Goal: Task Accomplishment & Management: Manage account settings

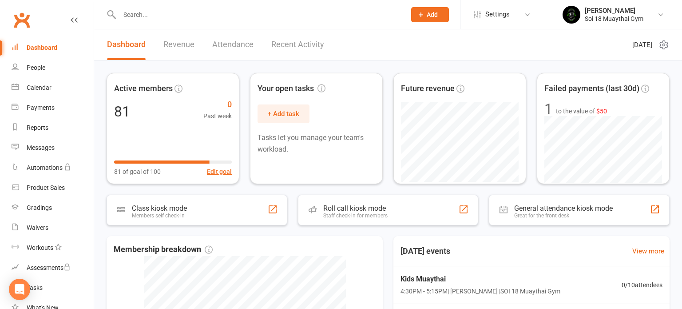
click at [151, 13] on input "text" at bounding box center [258, 14] width 283 height 12
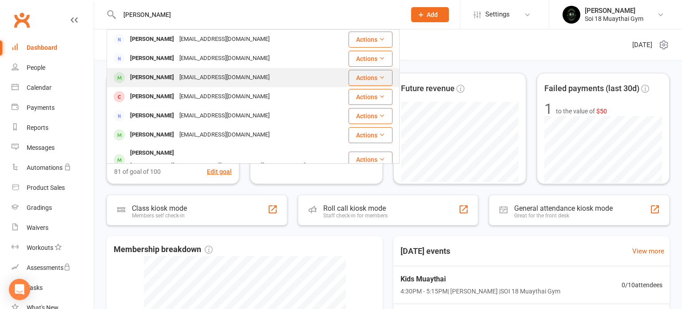
type input "[PERSON_NAME]"
click at [150, 80] on div "[PERSON_NAME]" at bounding box center [151, 77] width 49 height 13
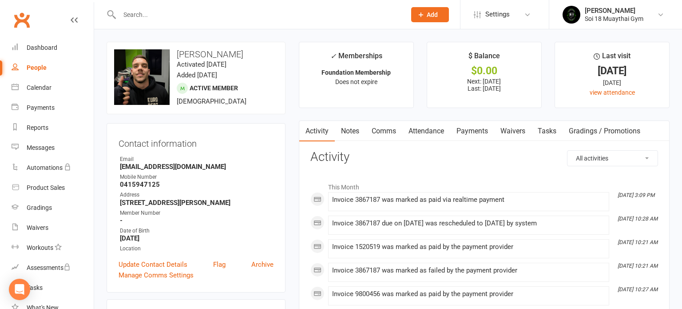
click at [477, 134] on link "Payments" at bounding box center [472, 131] width 44 height 20
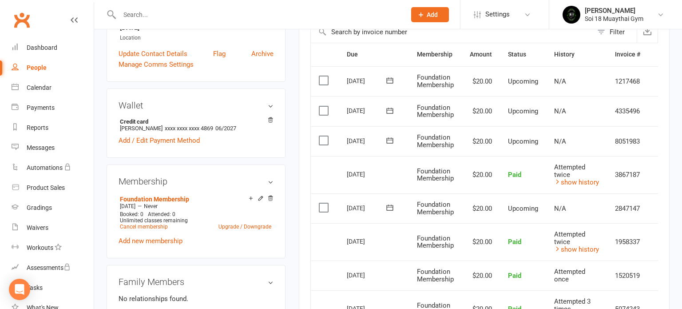
scroll to position [214, 0]
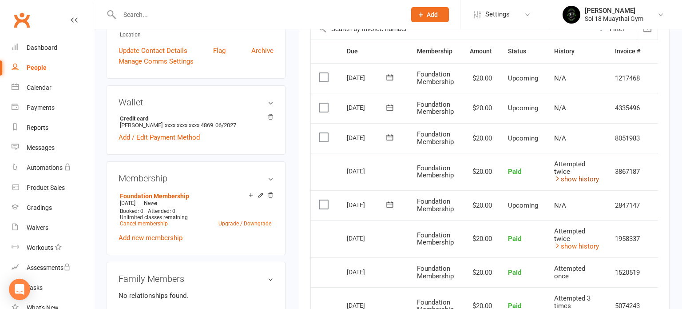
click at [575, 179] on link "show history" at bounding box center [576, 179] width 45 height 8
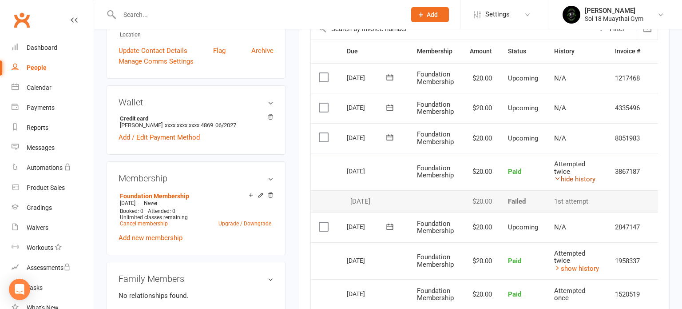
click at [575, 179] on link "hide history" at bounding box center [574, 179] width 41 height 8
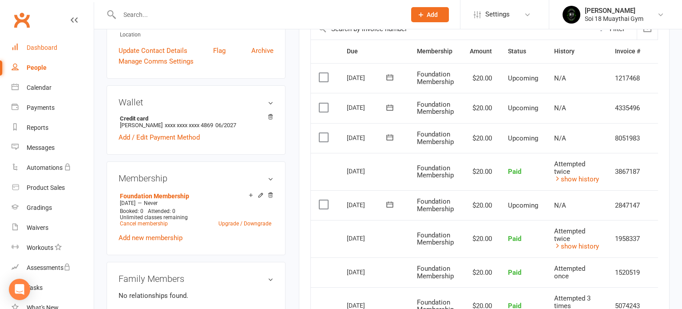
click at [50, 47] on div "Dashboard" at bounding box center [42, 47] width 31 height 7
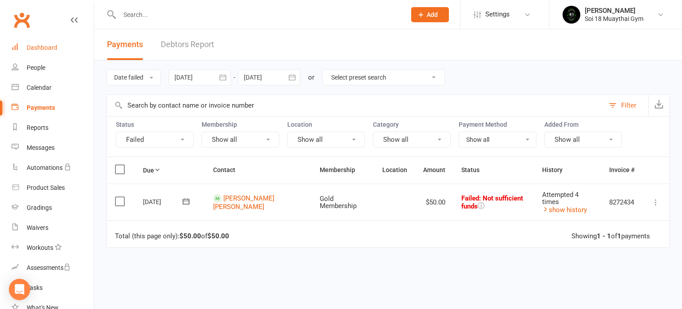
click at [45, 49] on div "Dashboard" at bounding box center [42, 47] width 31 height 7
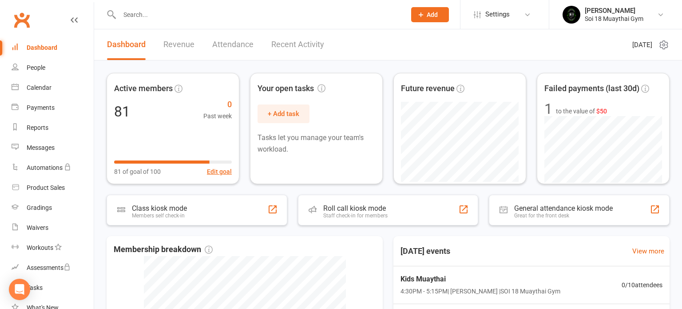
click at [292, 49] on link "Recent Activity" at bounding box center [297, 44] width 53 height 31
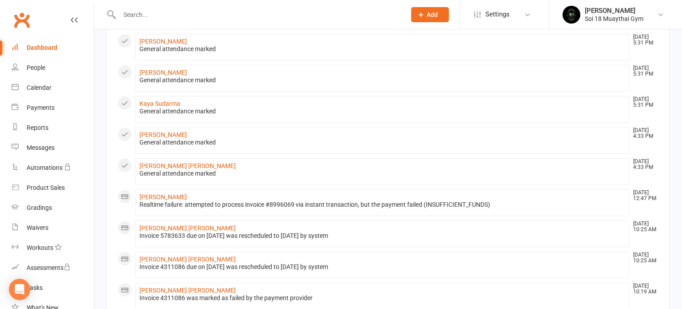
scroll to position [365, 0]
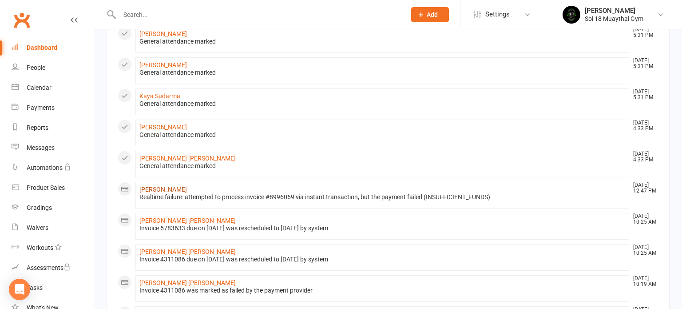
click at [160, 187] on link "[PERSON_NAME]" at bounding box center [163, 189] width 48 height 7
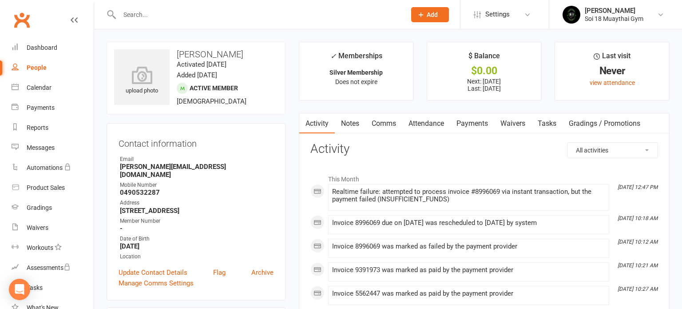
click at [471, 122] on link "Payments" at bounding box center [472, 123] width 44 height 20
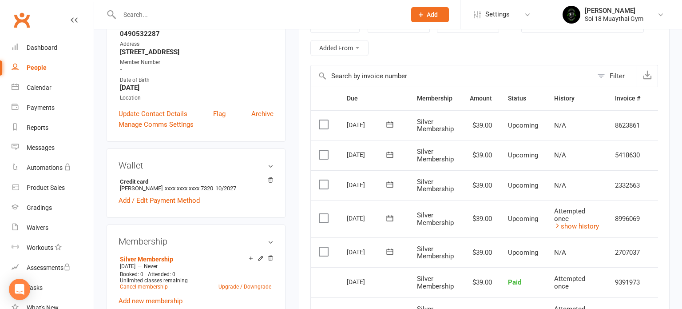
scroll to position [159, 0]
click at [74, 20] on icon at bounding box center [74, 19] width 7 height 7
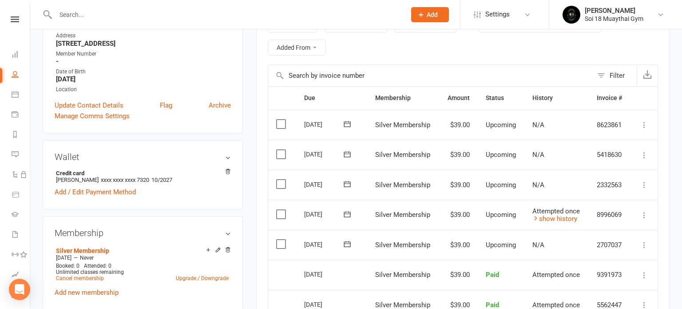
click at [647, 213] on icon at bounding box center [644, 215] width 9 height 9
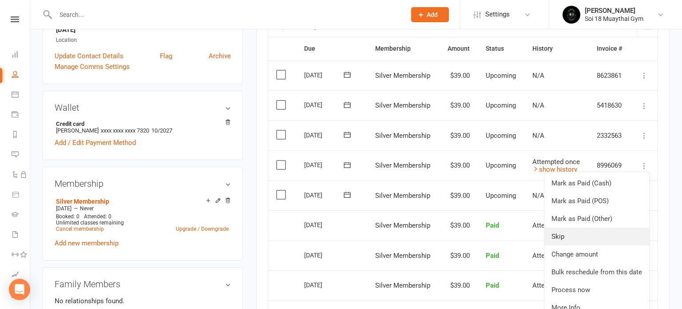
scroll to position [209, 0]
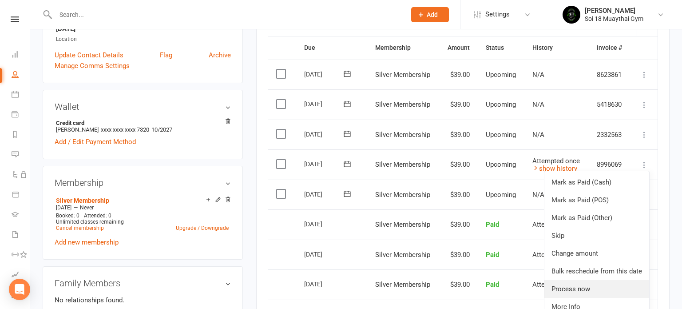
click at [597, 288] on link "Process now" at bounding box center [597, 289] width 105 height 18
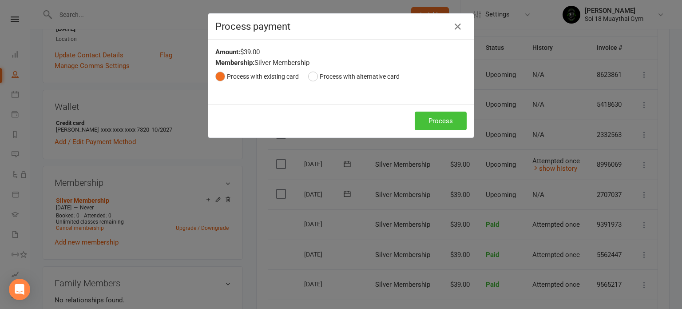
click at [440, 124] on button "Process" at bounding box center [441, 120] width 52 height 19
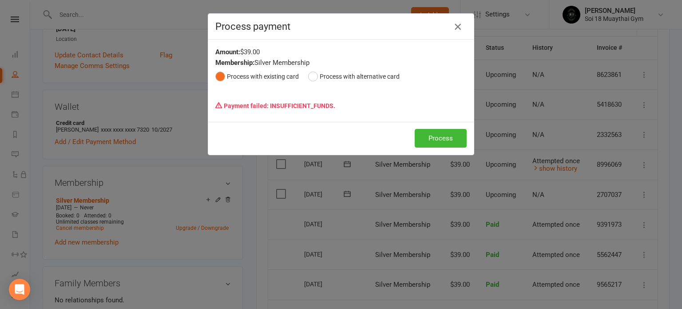
click at [458, 26] on icon "button" at bounding box center [458, 26] width 11 height 11
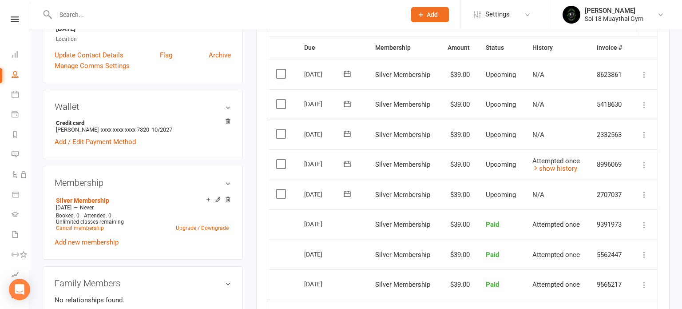
scroll to position [0, 0]
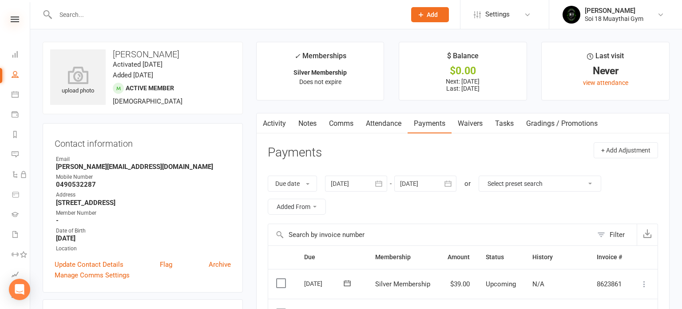
click at [16, 20] on icon at bounding box center [15, 19] width 8 height 6
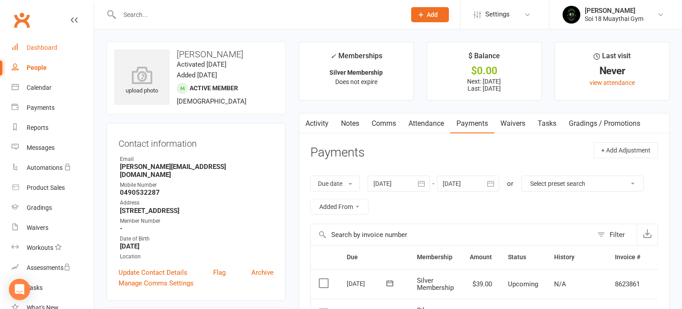
click at [43, 52] on link "Dashboard" at bounding box center [53, 48] width 82 height 20
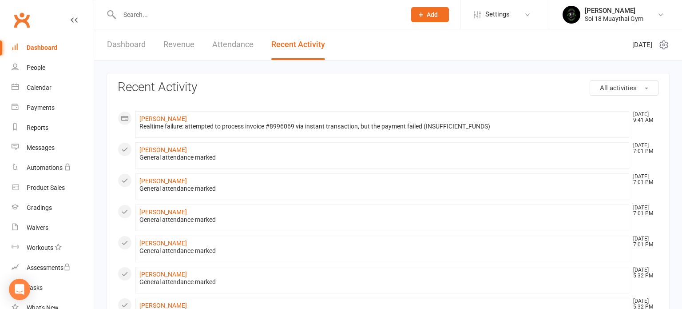
click at [135, 45] on link "Dashboard" at bounding box center [126, 44] width 39 height 31
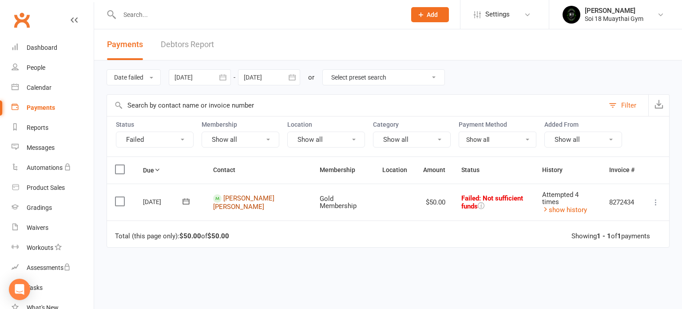
click at [245, 196] on link "[PERSON_NAME] [PERSON_NAME]" at bounding box center [243, 202] width 61 height 16
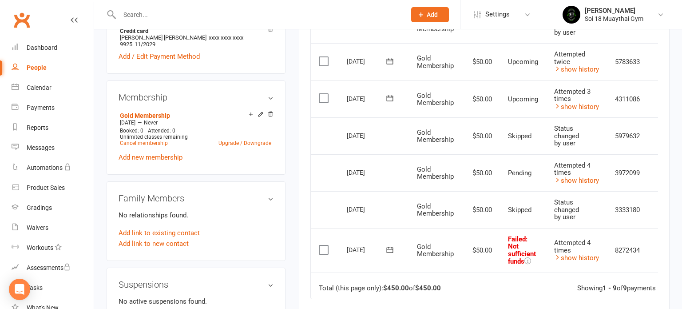
scroll to position [329, 0]
click at [77, 21] on icon at bounding box center [74, 19] width 7 height 7
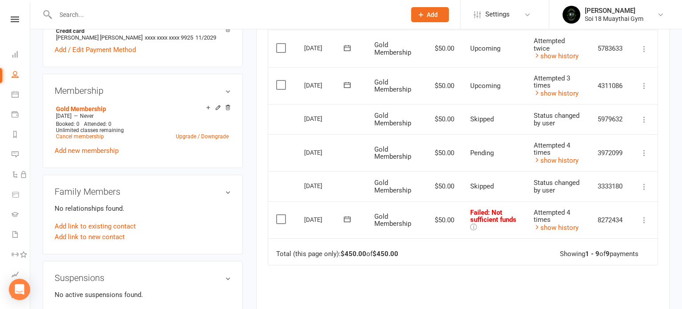
click at [646, 221] on button at bounding box center [644, 220] width 11 height 11
click at [601, 306] on link "Retry now" at bounding box center [605, 308] width 88 height 18
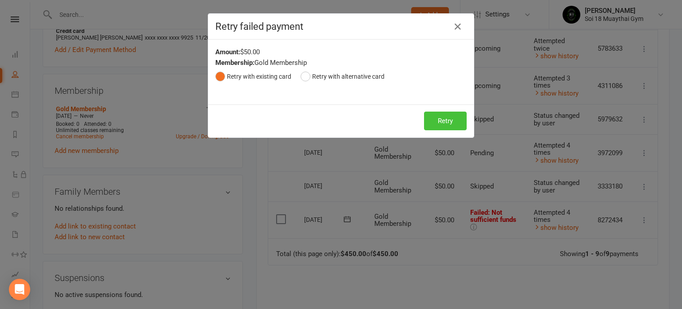
click at [442, 125] on button "Retry" at bounding box center [445, 120] width 43 height 19
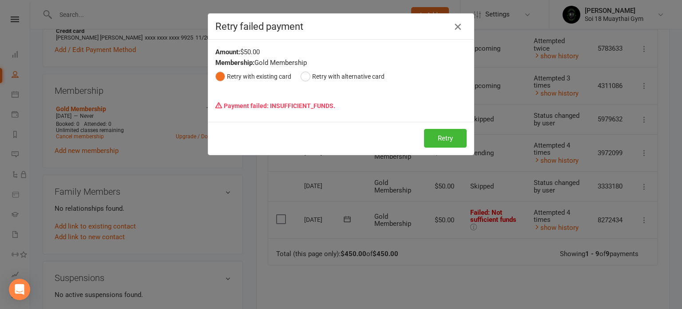
click at [456, 27] on icon "button" at bounding box center [458, 26] width 11 height 11
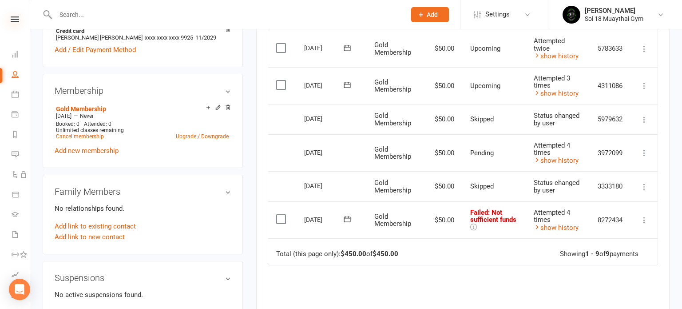
click at [19, 20] on icon at bounding box center [15, 19] width 8 height 6
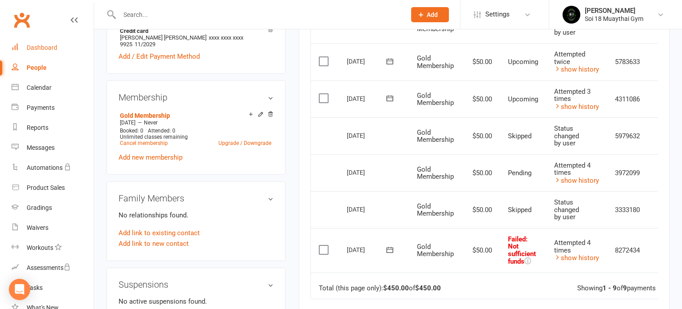
click at [52, 49] on div "Dashboard" at bounding box center [42, 47] width 31 height 7
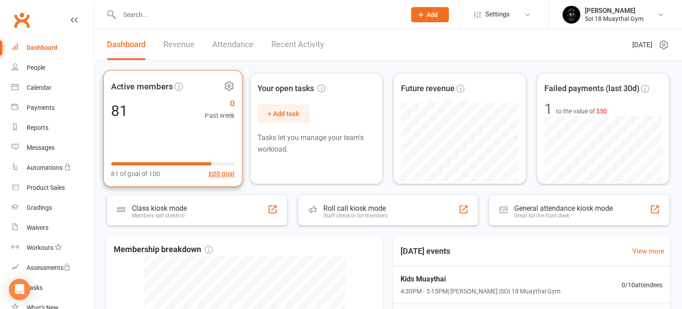
click at [196, 128] on div "Active members 81 0 Past week 81 of goal of 100 Edit goal" at bounding box center [172, 128] width 139 height 117
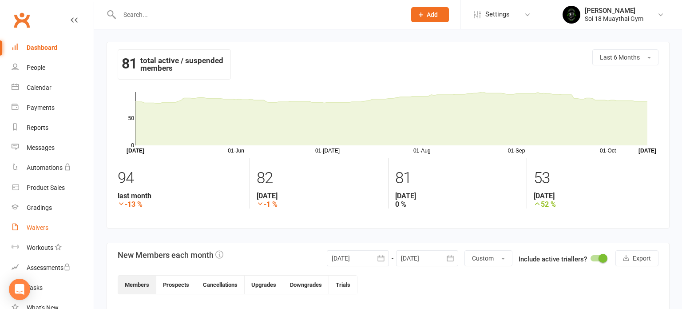
click at [41, 225] on div "Waivers" at bounding box center [38, 227] width 22 height 7
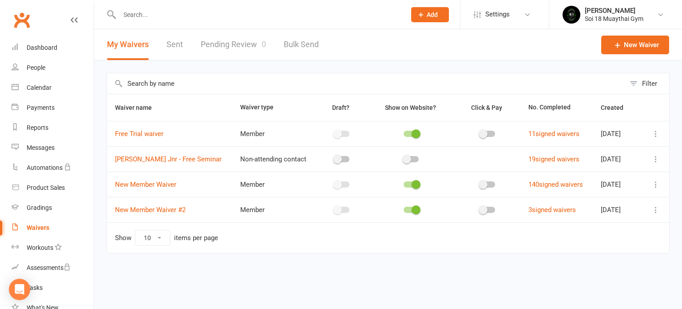
click at [237, 50] on link "Pending Review 0" at bounding box center [233, 44] width 65 height 31
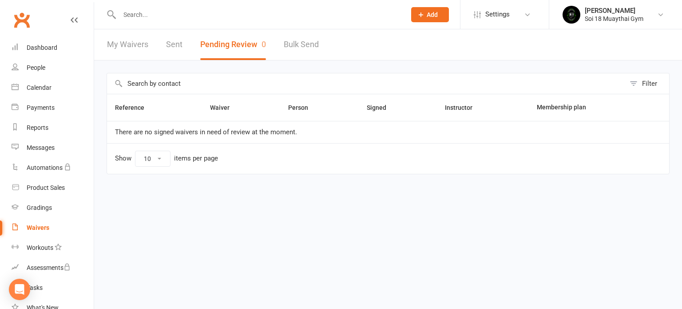
click at [135, 47] on link "My Waivers" at bounding box center [127, 44] width 41 height 31
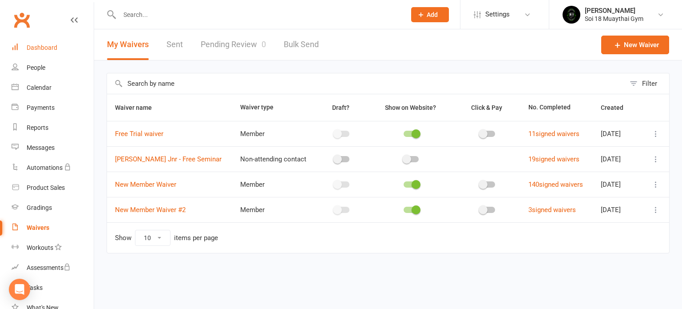
click at [35, 51] on div "Dashboard" at bounding box center [42, 47] width 31 height 7
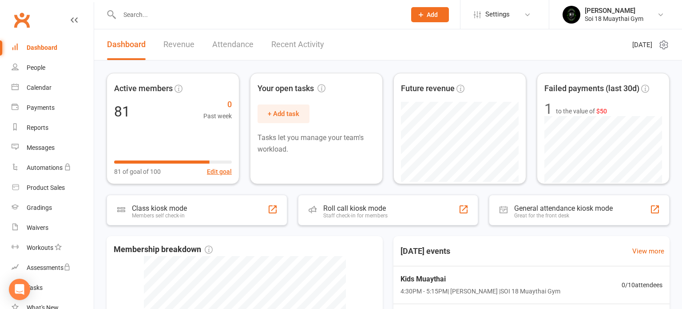
click at [163, 16] on input "text" at bounding box center [258, 14] width 283 height 12
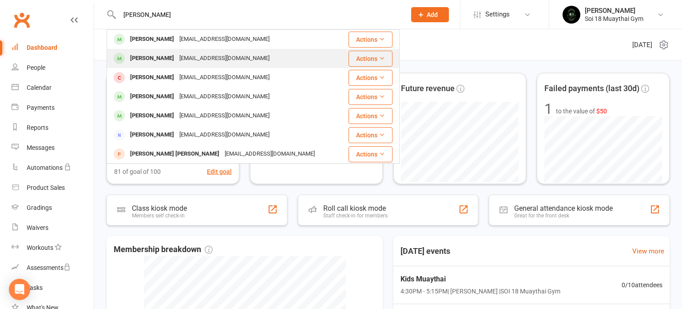
type input "[PERSON_NAME]"
click at [163, 58] on div "[PERSON_NAME]" at bounding box center [151, 58] width 49 height 13
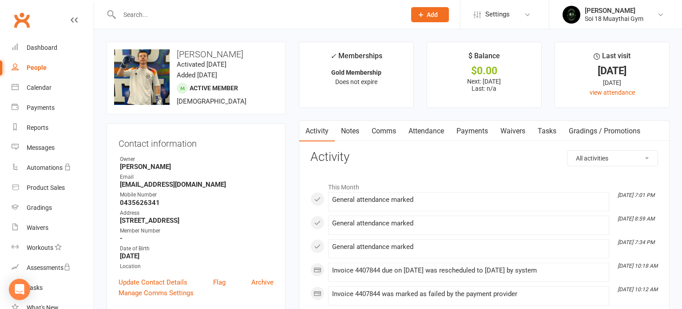
click at [476, 132] on link "Payments" at bounding box center [472, 131] width 44 height 20
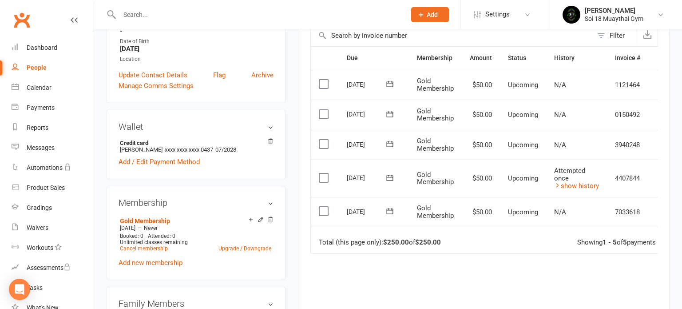
scroll to position [210, 0]
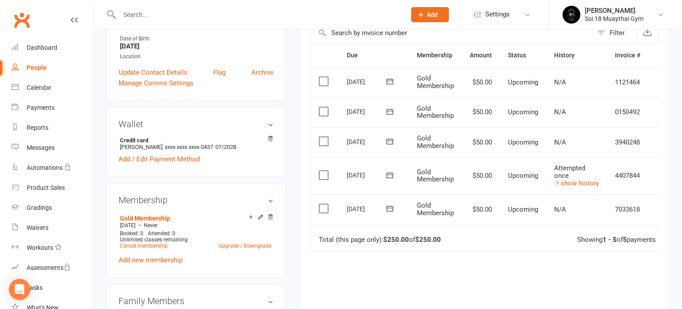
click at [78, 16] on link at bounding box center [74, 28] width 7 height 27
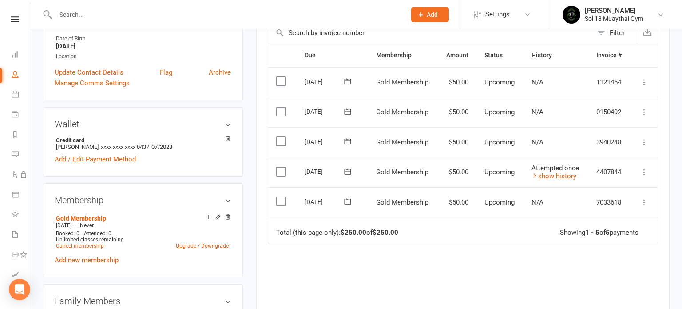
click at [644, 171] on icon at bounding box center [644, 171] width 9 height 9
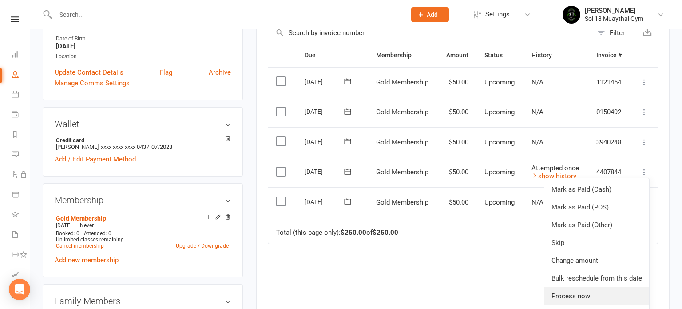
click at [598, 294] on link "Process now" at bounding box center [597, 296] width 105 height 18
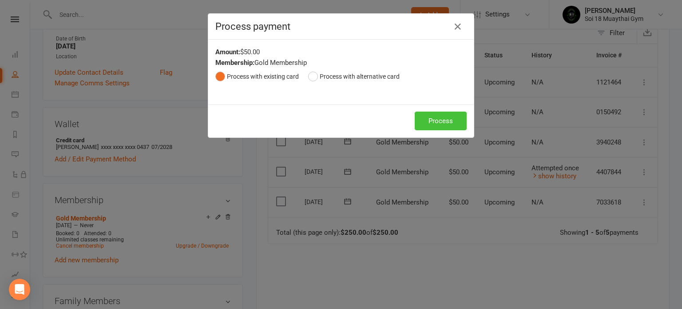
click at [432, 127] on button "Process" at bounding box center [441, 120] width 52 height 19
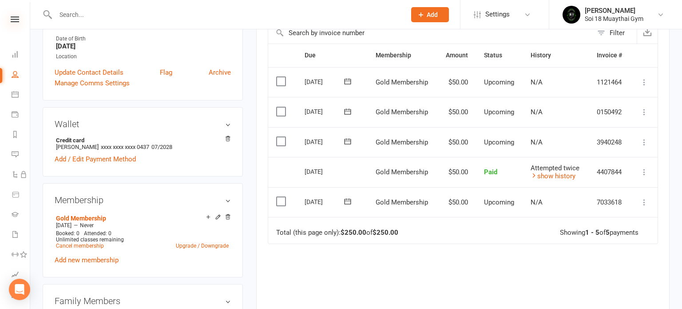
click at [13, 20] on icon at bounding box center [15, 19] width 8 height 6
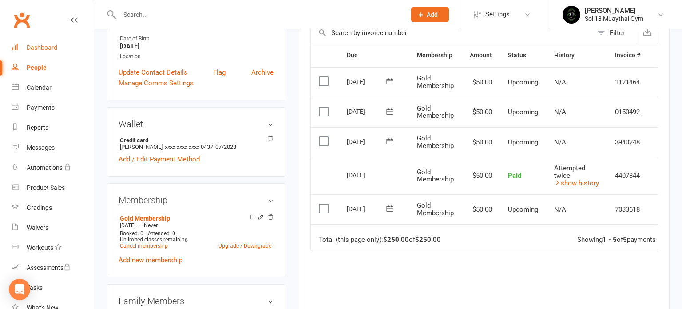
click at [44, 49] on div "Dashboard" at bounding box center [42, 47] width 31 height 7
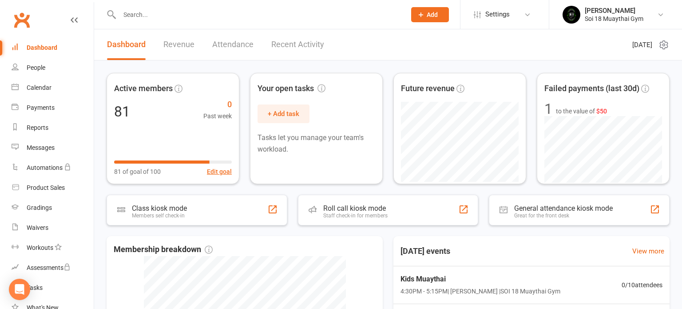
click at [165, 14] on input "text" at bounding box center [258, 14] width 283 height 12
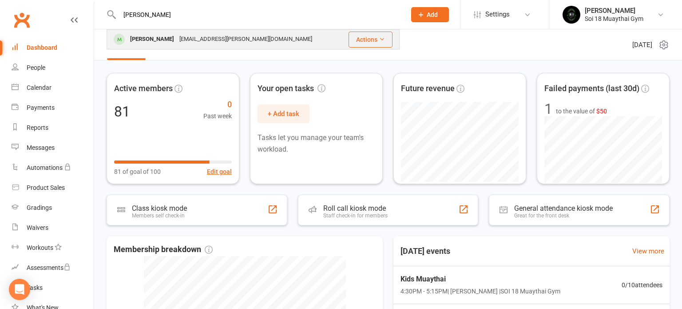
type input "[PERSON_NAME]"
click at [169, 43] on div "[PERSON_NAME]" at bounding box center [151, 39] width 49 height 13
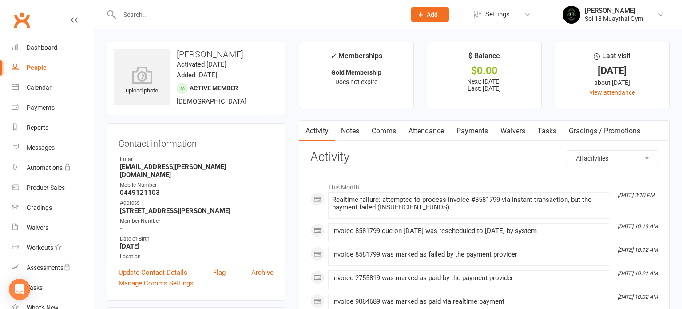
click at [468, 134] on link "Payments" at bounding box center [472, 131] width 44 height 20
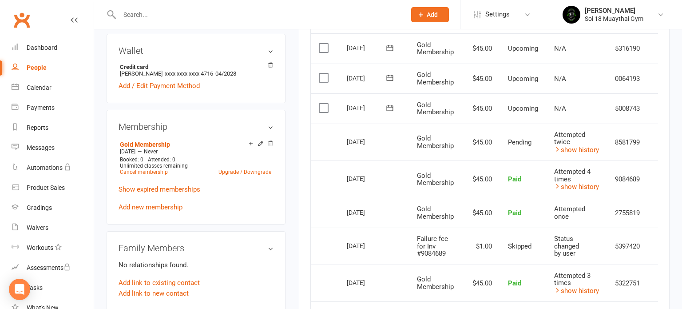
scroll to position [275, 0]
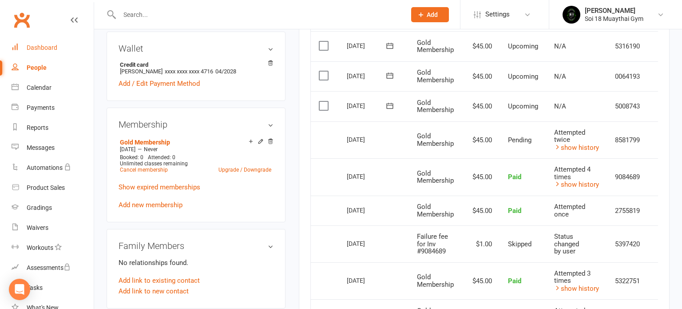
click at [49, 48] on div "Dashboard" at bounding box center [42, 47] width 31 height 7
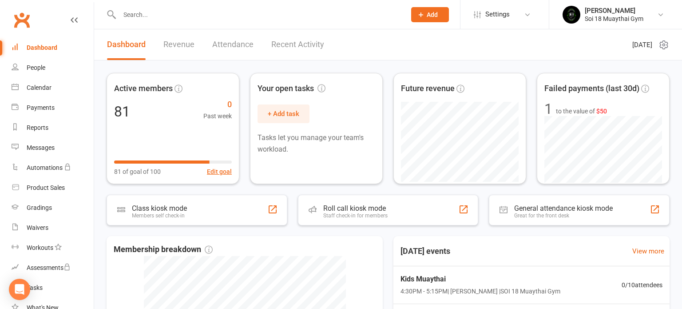
click at [293, 47] on link "Recent Activity" at bounding box center [297, 44] width 53 height 31
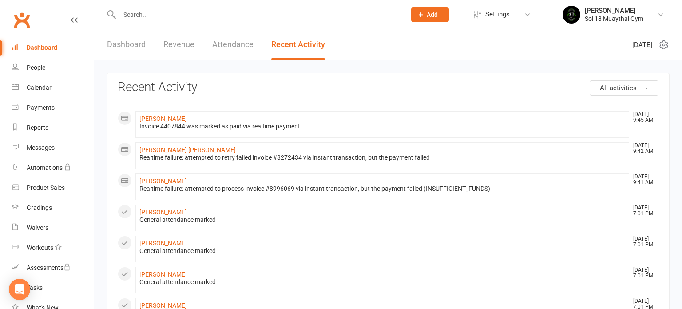
click at [137, 46] on link "Dashboard" at bounding box center [126, 44] width 39 height 31
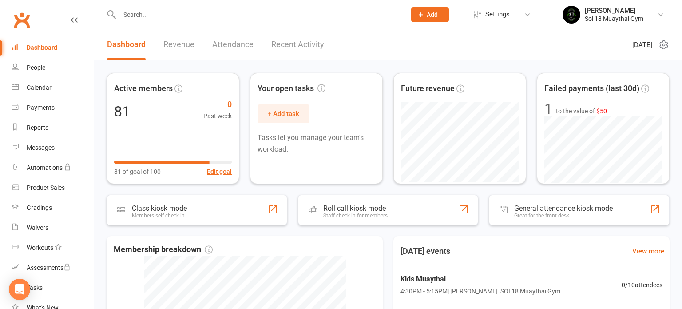
click at [152, 17] on input "text" at bounding box center [258, 14] width 283 height 12
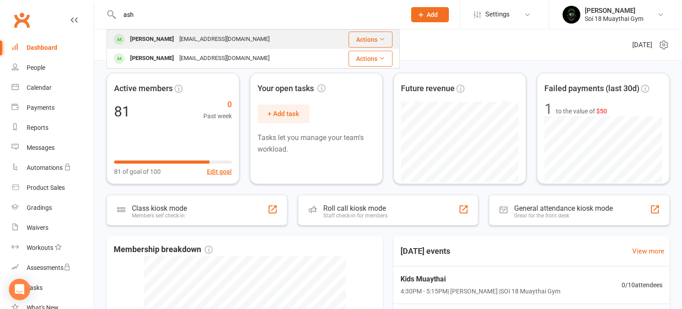
type input "ash"
click at [160, 40] on div "[PERSON_NAME]" at bounding box center [151, 39] width 49 height 13
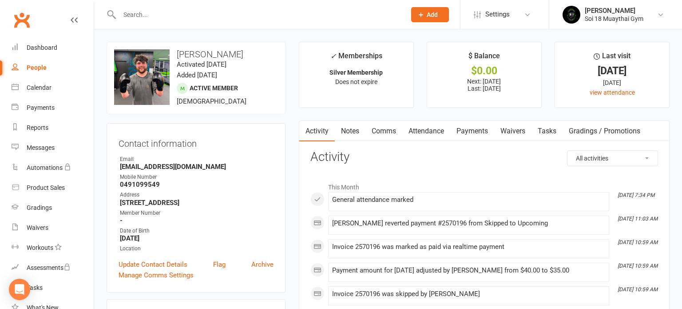
click at [469, 132] on link "Payments" at bounding box center [472, 131] width 44 height 20
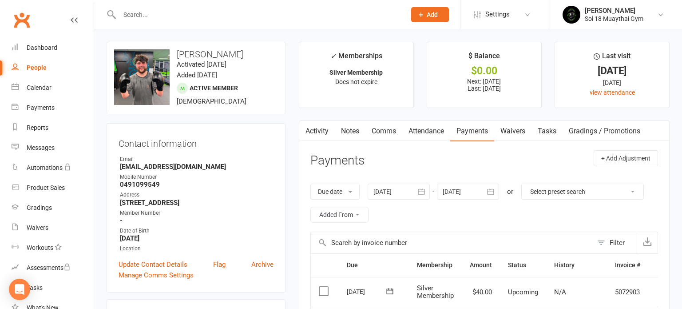
click at [141, 15] on input "text" at bounding box center [258, 14] width 283 height 12
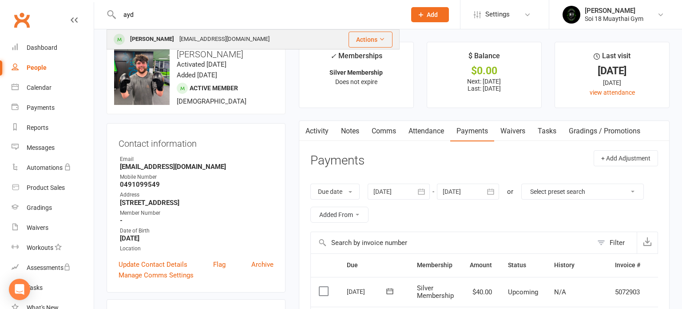
type input "ayd"
click at [157, 36] on div "[PERSON_NAME]" at bounding box center [151, 39] width 49 height 13
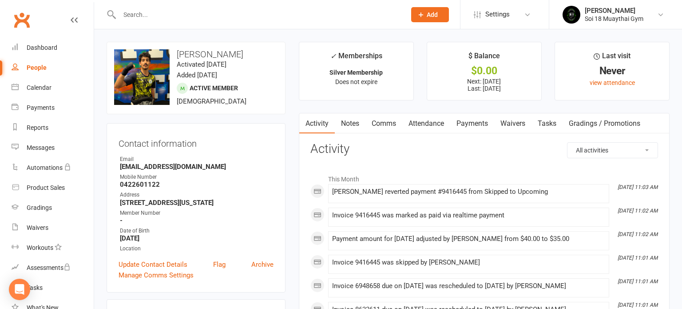
click at [475, 125] on link "Payments" at bounding box center [472, 123] width 44 height 20
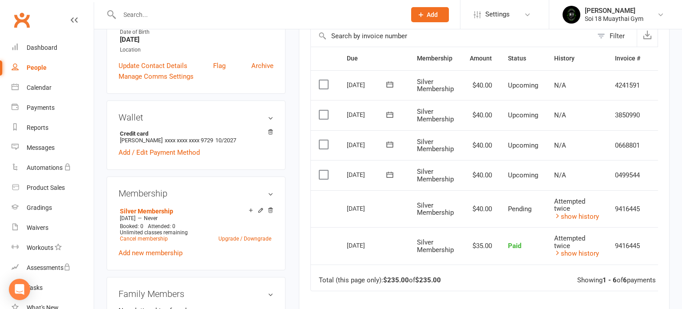
scroll to position [197, 0]
click at [37, 45] on div "Dashboard" at bounding box center [42, 47] width 31 height 7
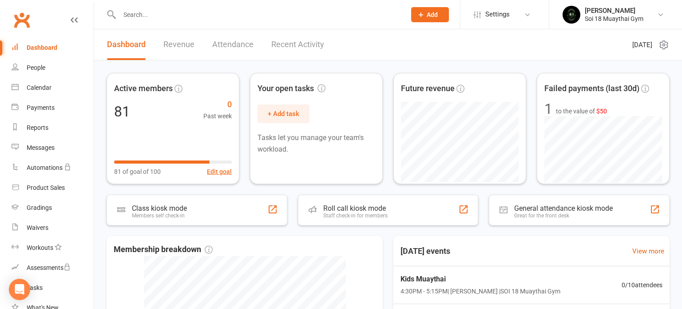
click at [281, 48] on link "Recent Activity" at bounding box center [297, 44] width 53 height 31
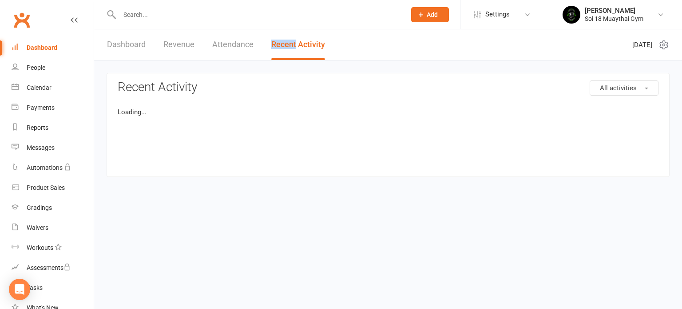
click at [281, 48] on link "Recent Activity" at bounding box center [298, 44] width 54 height 31
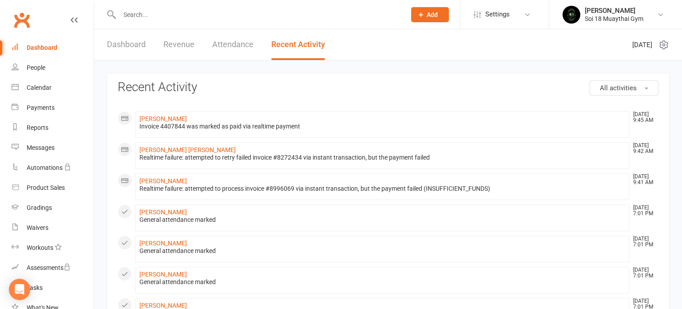
click at [136, 46] on link "Dashboard" at bounding box center [126, 44] width 39 height 31
